Goal: Task Accomplishment & Management: Manage account settings

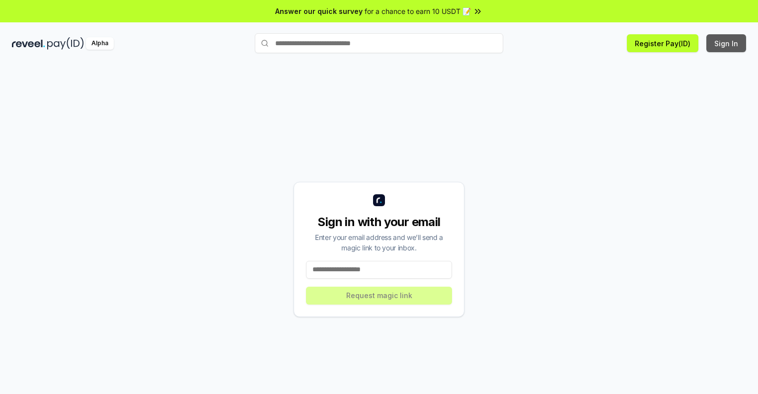
click at [727, 43] on button "Sign In" at bounding box center [726, 43] width 40 height 18
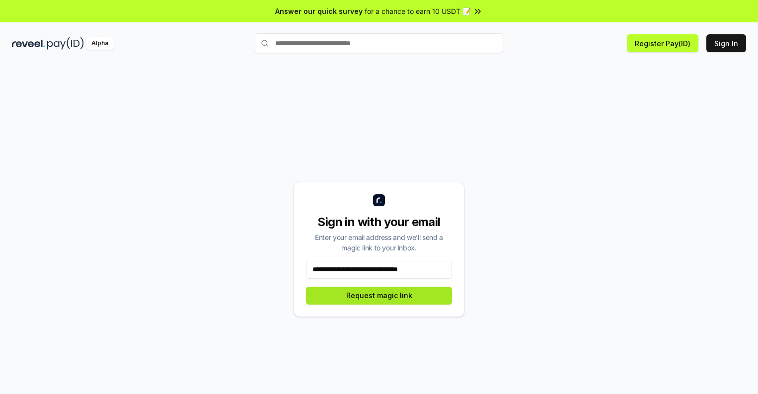
type input "**********"
click at [379, 295] on button "Request magic link" at bounding box center [379, 296] width 146 height 18
